Goal: Information Seeking & Learning: Stay updated

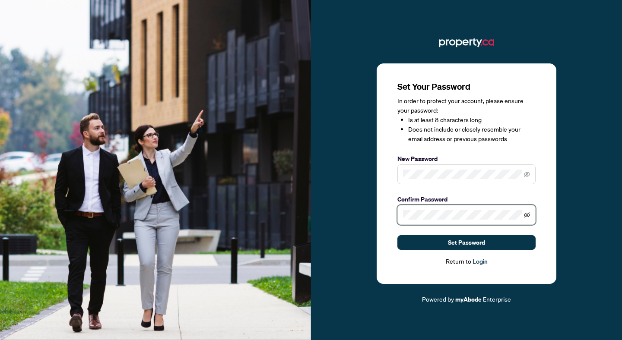
click at [526, 215] on icon "eye-invisible" at bounding box center [527, 215] width 6 height 6
click at [527, 174] on icon "eye-invisible" at bounding box center [527, 174] width 6 height 6
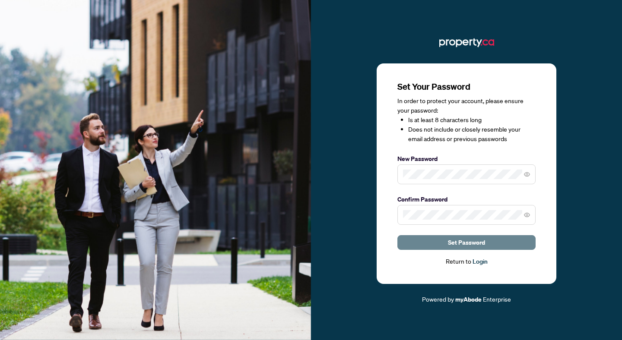
click at [488, 243] on button "Set Password" at bounding box center [466, 242] width 138 height 15
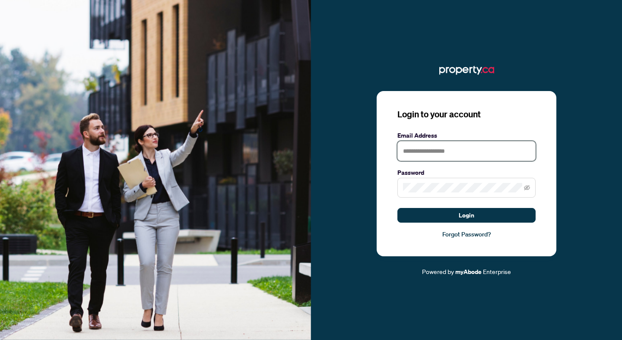
click at [456, 155] on input "text" at bounding box center [466, 151] width 138 height 20
click at [454, 153] on input "text" at bounding box center [466, 151] width 138 height 20
type input "**********"
click at [397, 208] on button "Login" at bounding box center [466, 215] width 138 height 15
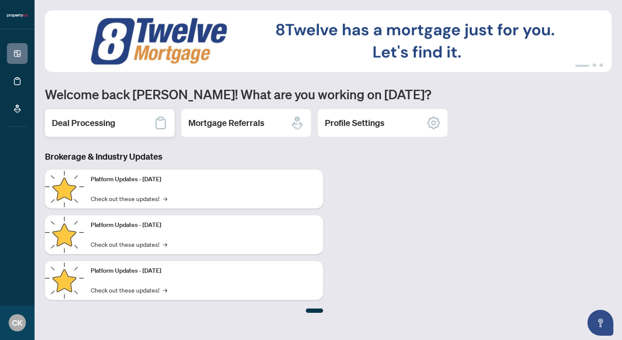
click at [108, 130] on div "Deal Processing" at bounding box center [110, 123] width 130 height 28
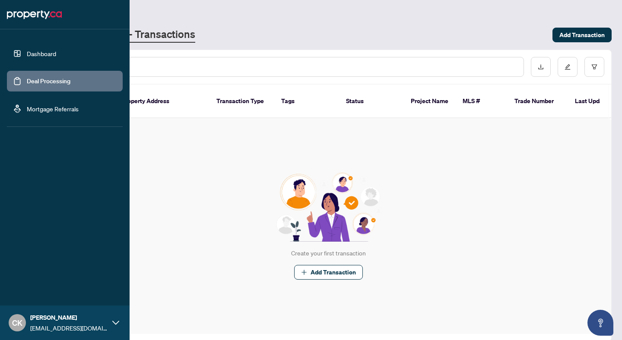
click at [54, 54] on link "Dashboard" at bounding box center [41, 54] width 29 height 8
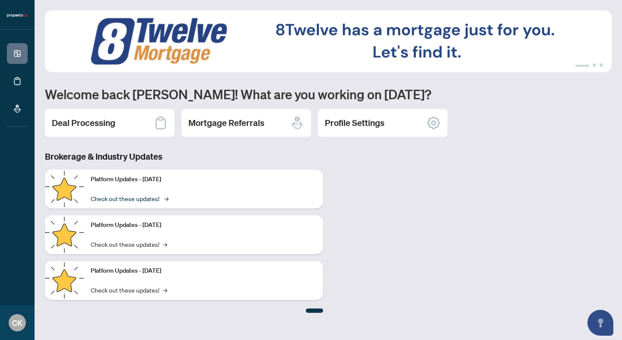
click at [153, 199] on link "Check out these updates! →" at bounding box center [129, 199] width 76 height 10
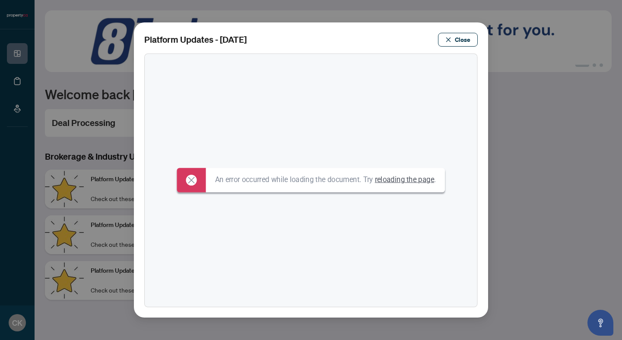
click at [401, 176] on link "reloading the page" at bounding box center [404, 179] width 59 height 9
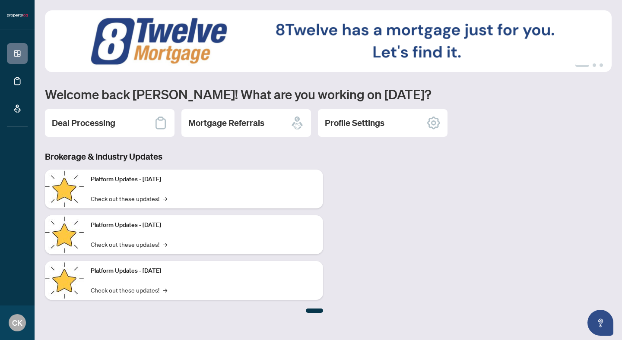
click at [411, 21] on img at bounding box center [328, 41] width 567 height 62
